Goal: Task Accomplishment & Management: Complete application form

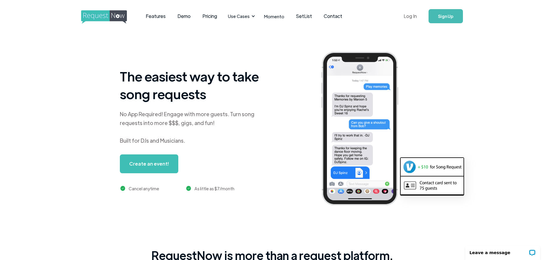
click at [413, 18] on link "Log In" at bounding box center [410, 16] width 25 height 21
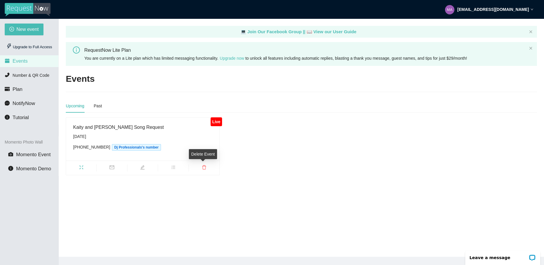
click at [204, 167] on icon "delete" at bounding box center [204, 167] width 5 height 5
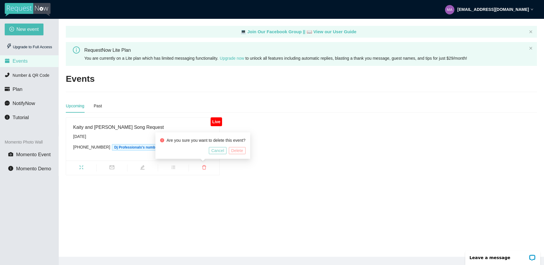
drag, startPoint x: 234, startPoint y: 150, endPoint x: 211, endPoint y: 151, distance: 22.9
click at [211, 151] on div "Cancel Delete" at bounding box center [203, 150] width 86 height 7
click at [212, 149] on button "Cancel" at bounding box center [218, 150] width 18 height 7
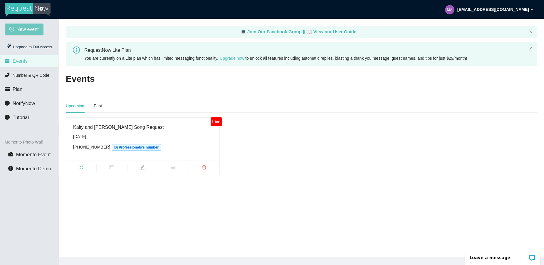
click at [31, 27] on span "New event" at bounding box center [27, 29] width 22 height 7
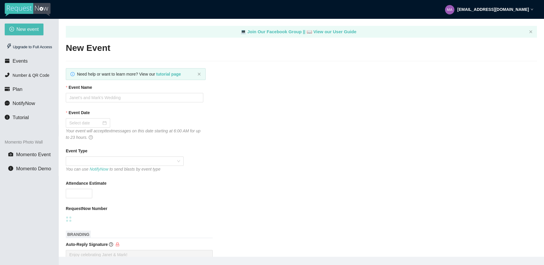
type textarea "[URL][DOMAIN_NAME]"
click at [119, 97] on input "Event Name" at bounding box center [135, 97] width 138 height 9
type input "B"
type input "Chris and Jennifer's Wedding"
click at [105, 123] on div at bounding box center [88, 122] width 44 height 9
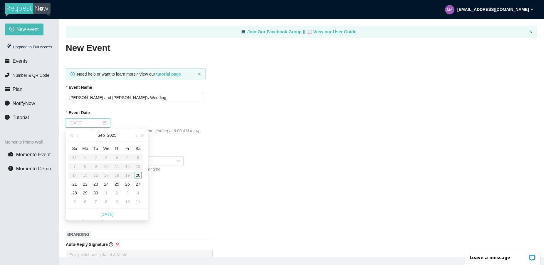
type input "09/25/2025"
type input "09/20/2025"
click at [141, 176] on div "20" at bounding box center [138, 175] width 7 height 7
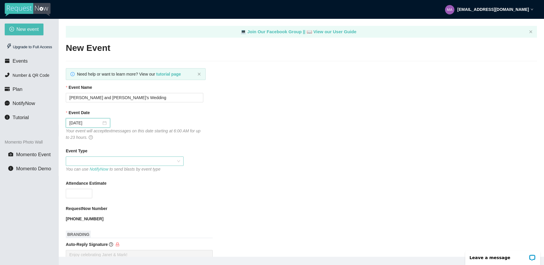
click at [119, 161] on span at bounding box center [124, 161] width 111 height 9
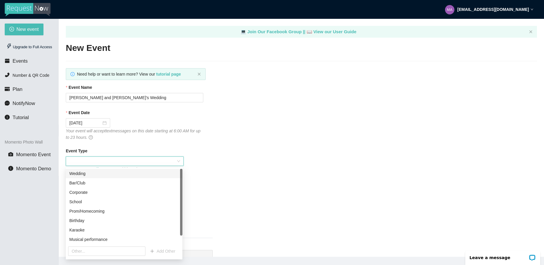
click at [111, 171] on div "Wedding" at bounding box center [124, 173] width 110 height 6
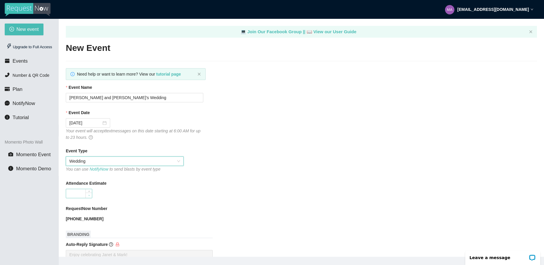
type input "0"
click at [87, 196] on span "Decrease Value" at bounding box center [89, 195] width 6 height 5
type input "100"
click at [212, 187] on div "Attendance Estimate" at bounding box center [302, 184] width 472 height 9
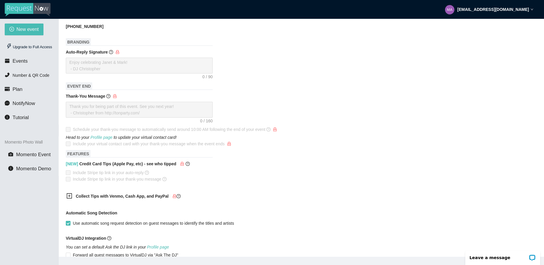
scroll to position [255, 0]
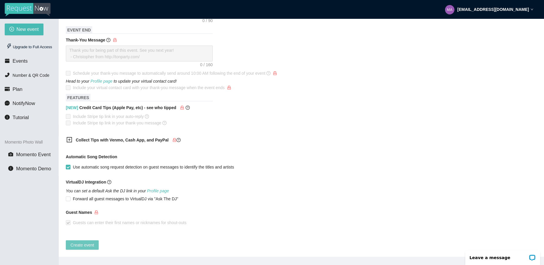
click at [84, 242] on span "Create event" at bounding box center [83, 245] width 24 height 6
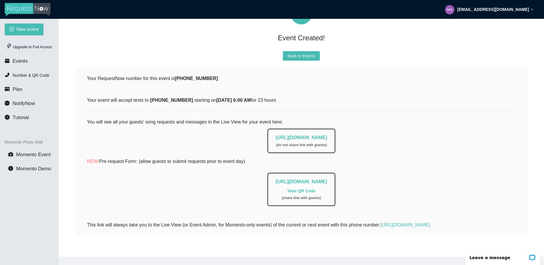
scroll to position [58, 0]
click at [285, 53] on button "Back to Events" at bounding box center [301, 55] width 37 height 9
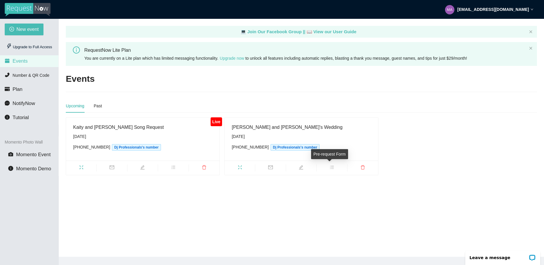
click at [330, 167] on icon "bars" at bounding box center [332, 167] width 5 height 5
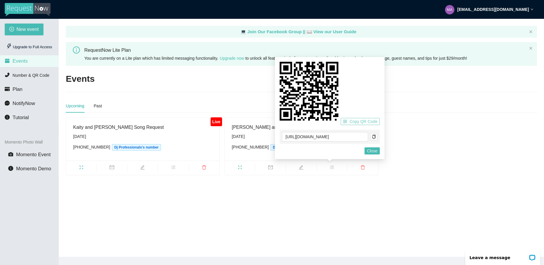
click at [366, 121] on span "Copy QR Code" at bounding box center [364, 121] width 28 height 6
click at [372, 135] on icon "copy" at bounding box center [374, 137] width 4 height 4
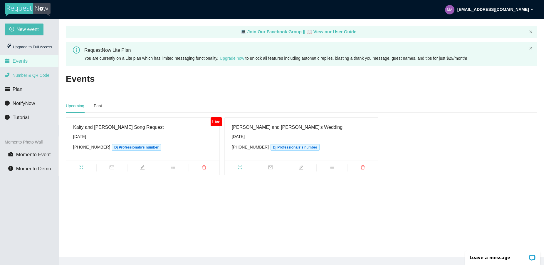
click at [34, 74] on span "Number & QR Code" at bounding box center [31, 75] width 37 height 5
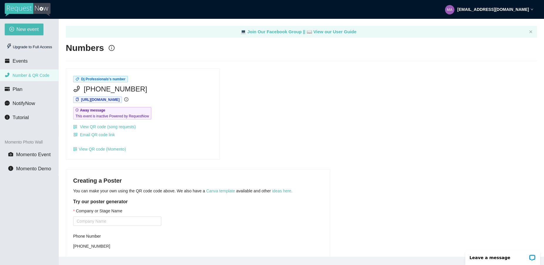
click at [34, 74] on span "Number & QR Code" at bounding box center [31, 75] width 37 height 5
click at [27, 61] on li "Events" at bounding box center [29, 61] width 59 height 12
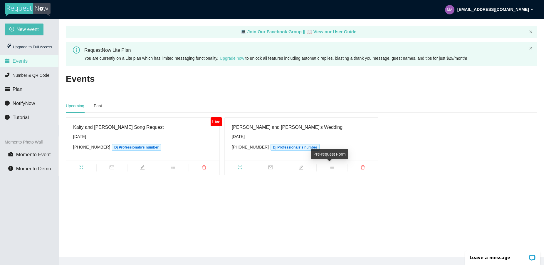
click at [331, 168] on icon "bars" at bounding box center [332, 167] width 4 height 3
